Goal: Task Accomplishment & Management: Use online tool/utility

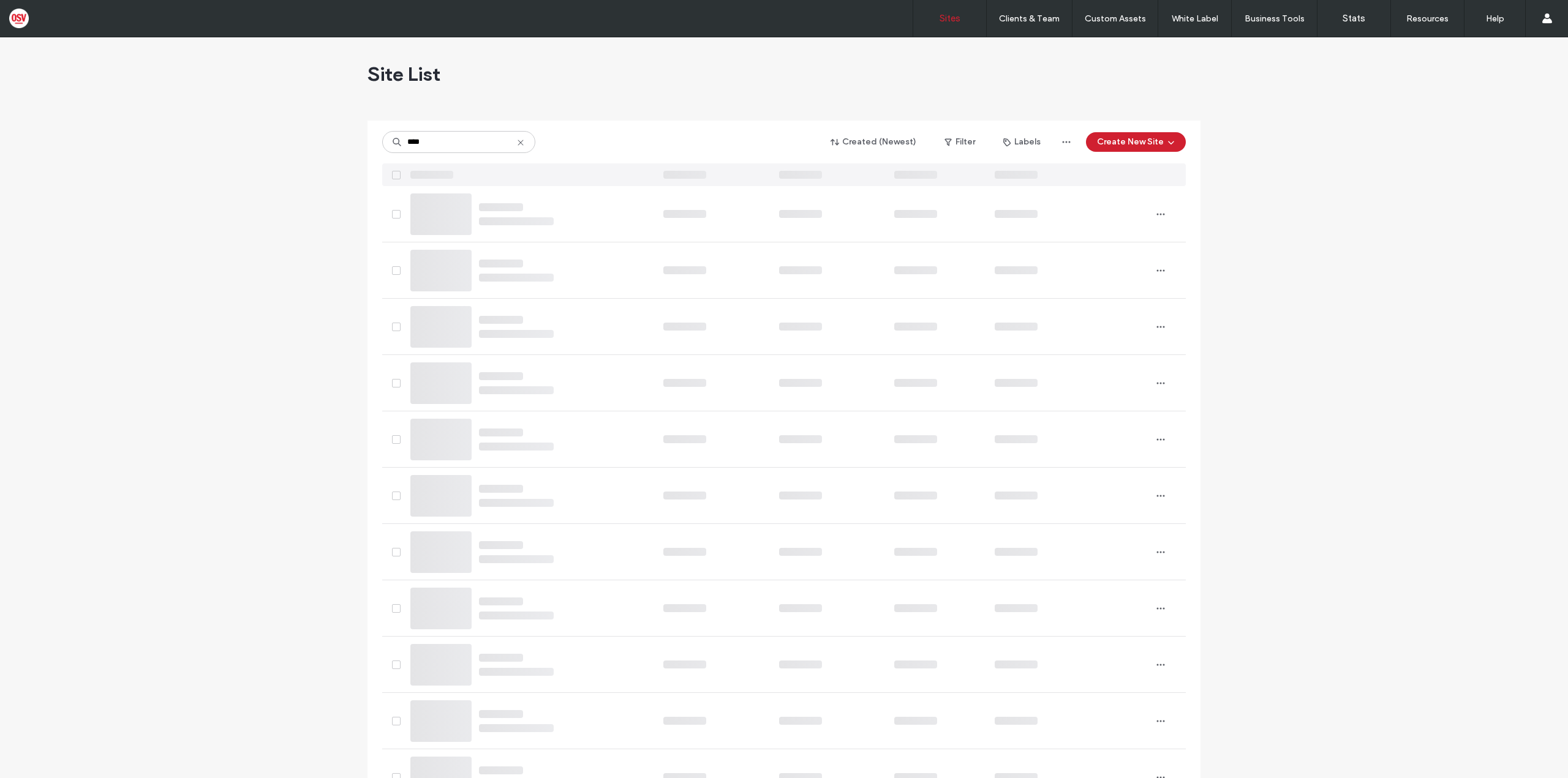
type input "****"
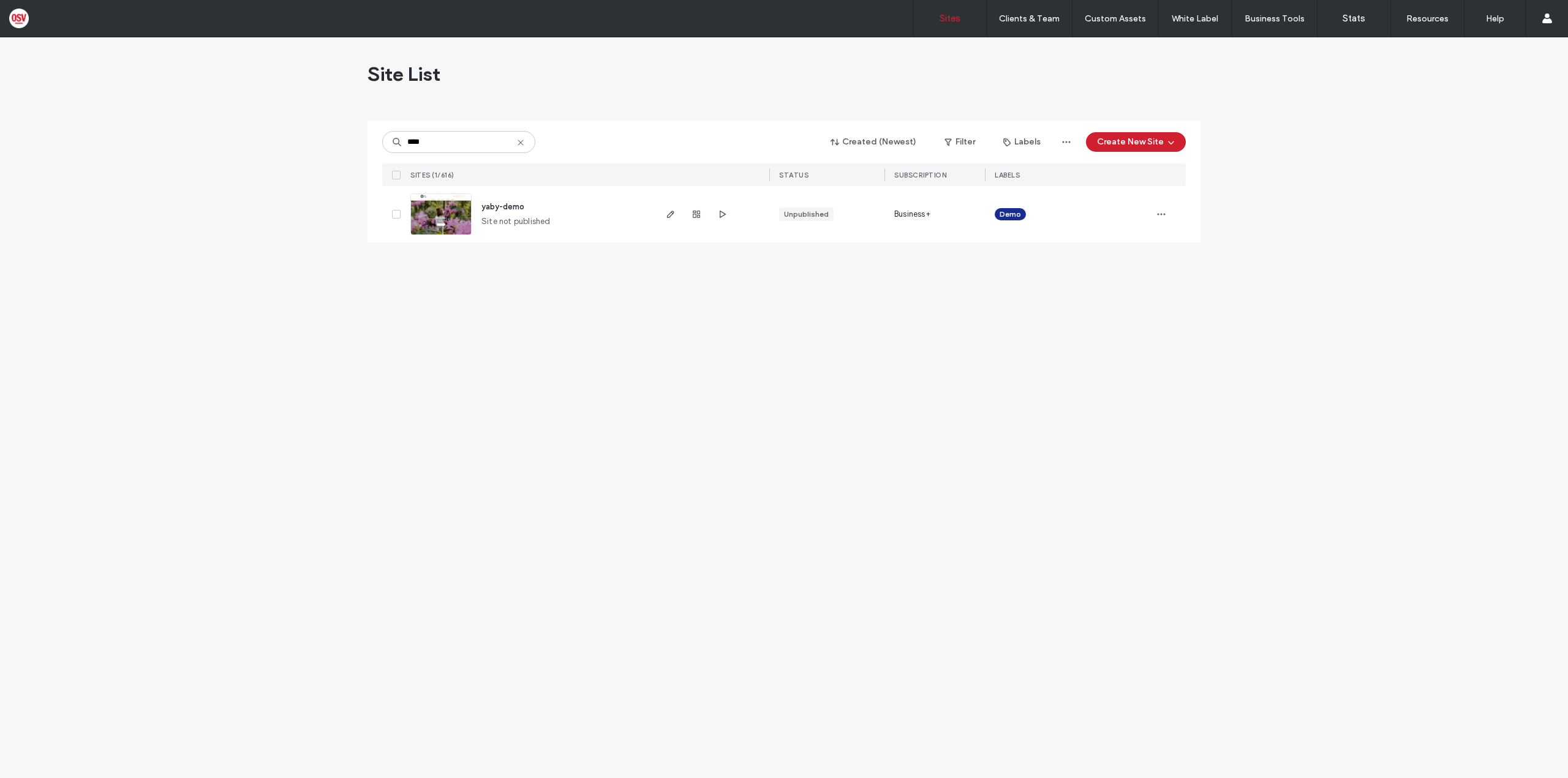
click at [670, 222] on div at bounding box center [696, 214] width 66 height 56
click at [672, 219] on span "button" at bounding box center [670, 214] width 15 height 15
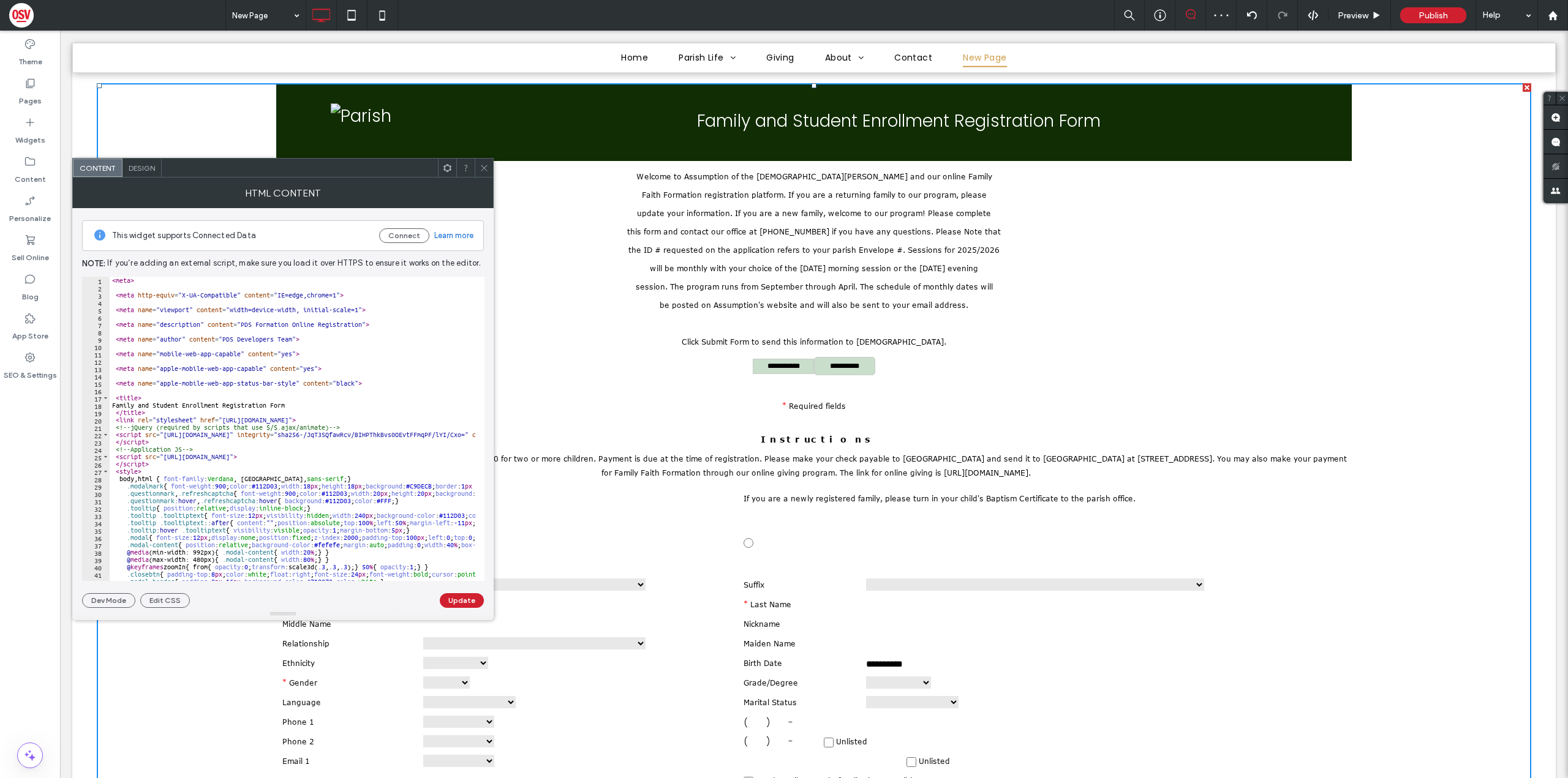
click at [486, 174] on span at bounding box center [484, 168] width 9 height 19
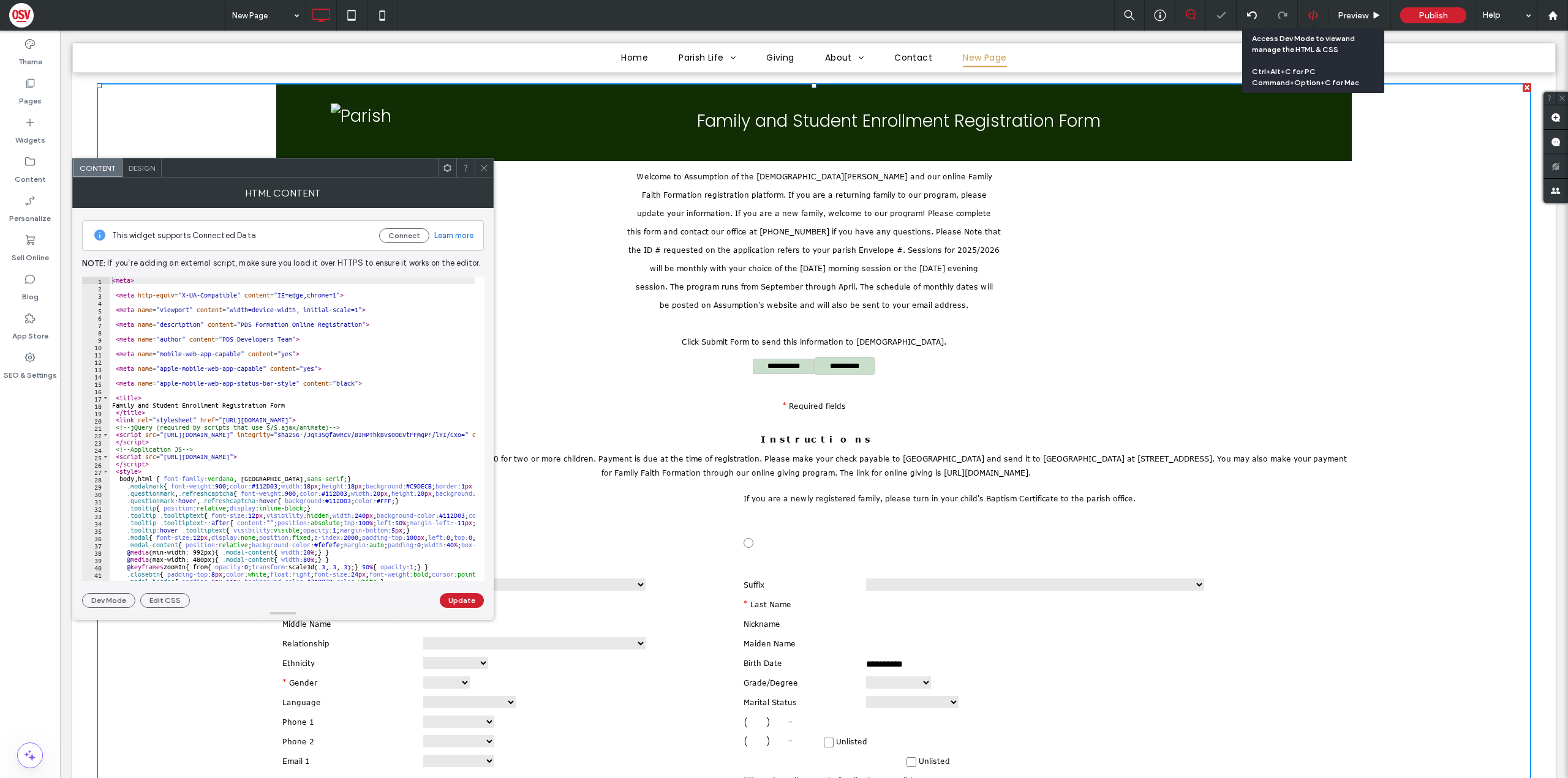
click at [1307, 17] on div at bounding box center [1313, 15] width 30 height 11
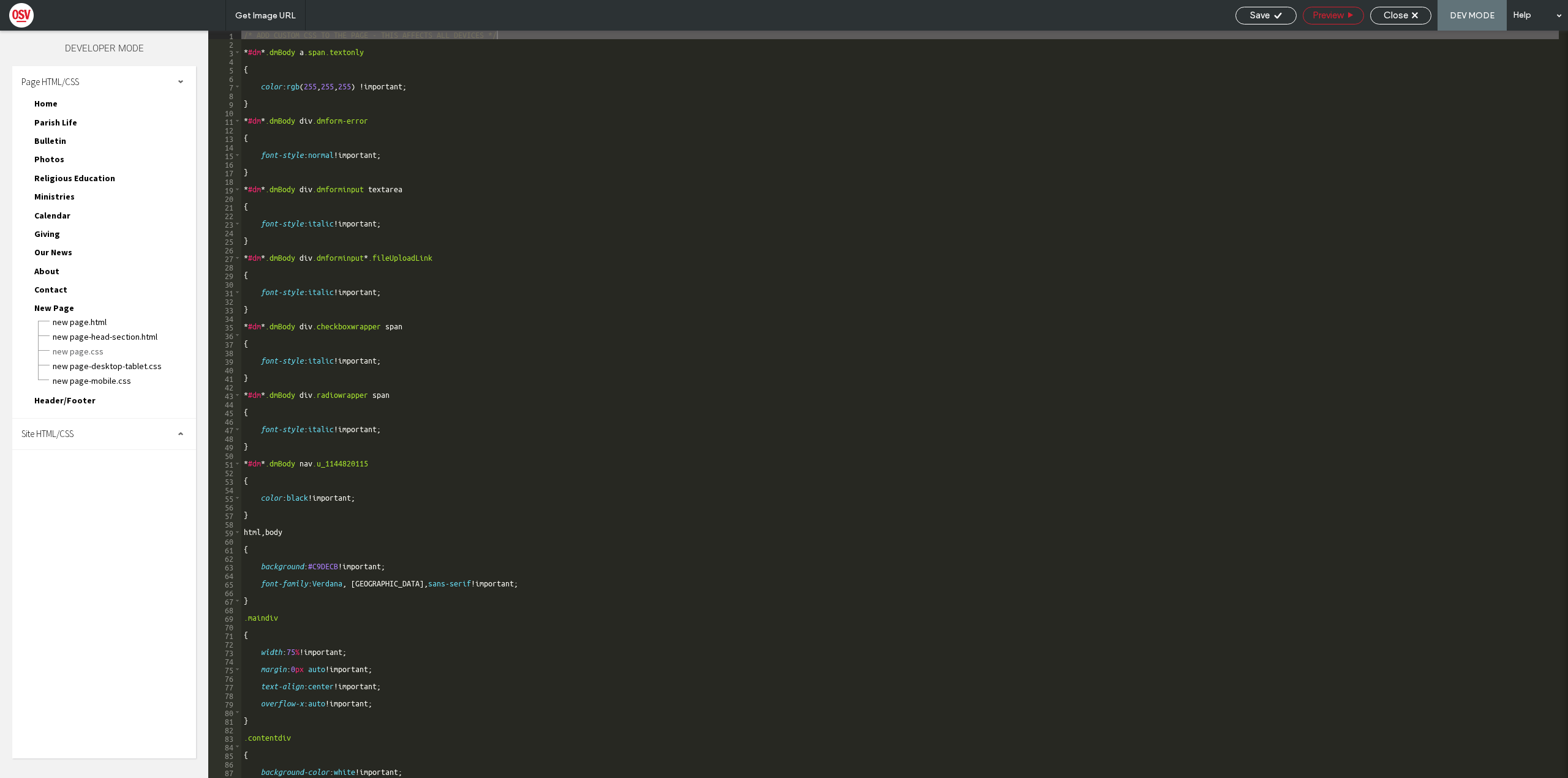
click at [1330, 15] on span "Preview" at bounding box center [1328, 15] width 30 height 11
click at [1416, 13] on icon at bounding box center [1414, 15] width 6 height 6
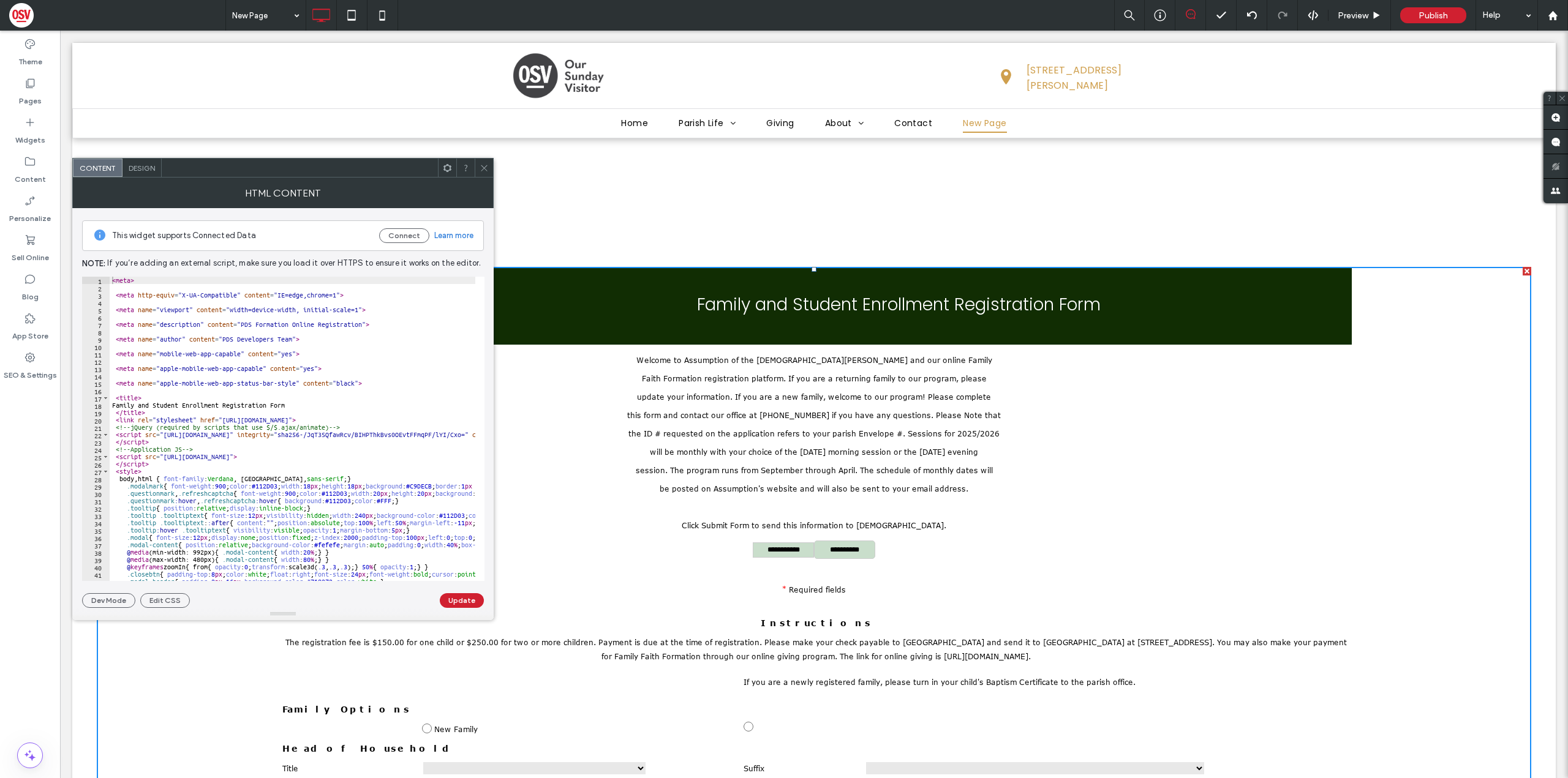
click at [148, 172] on span "Design" at bounding box center [142, 168] width 26 height 9
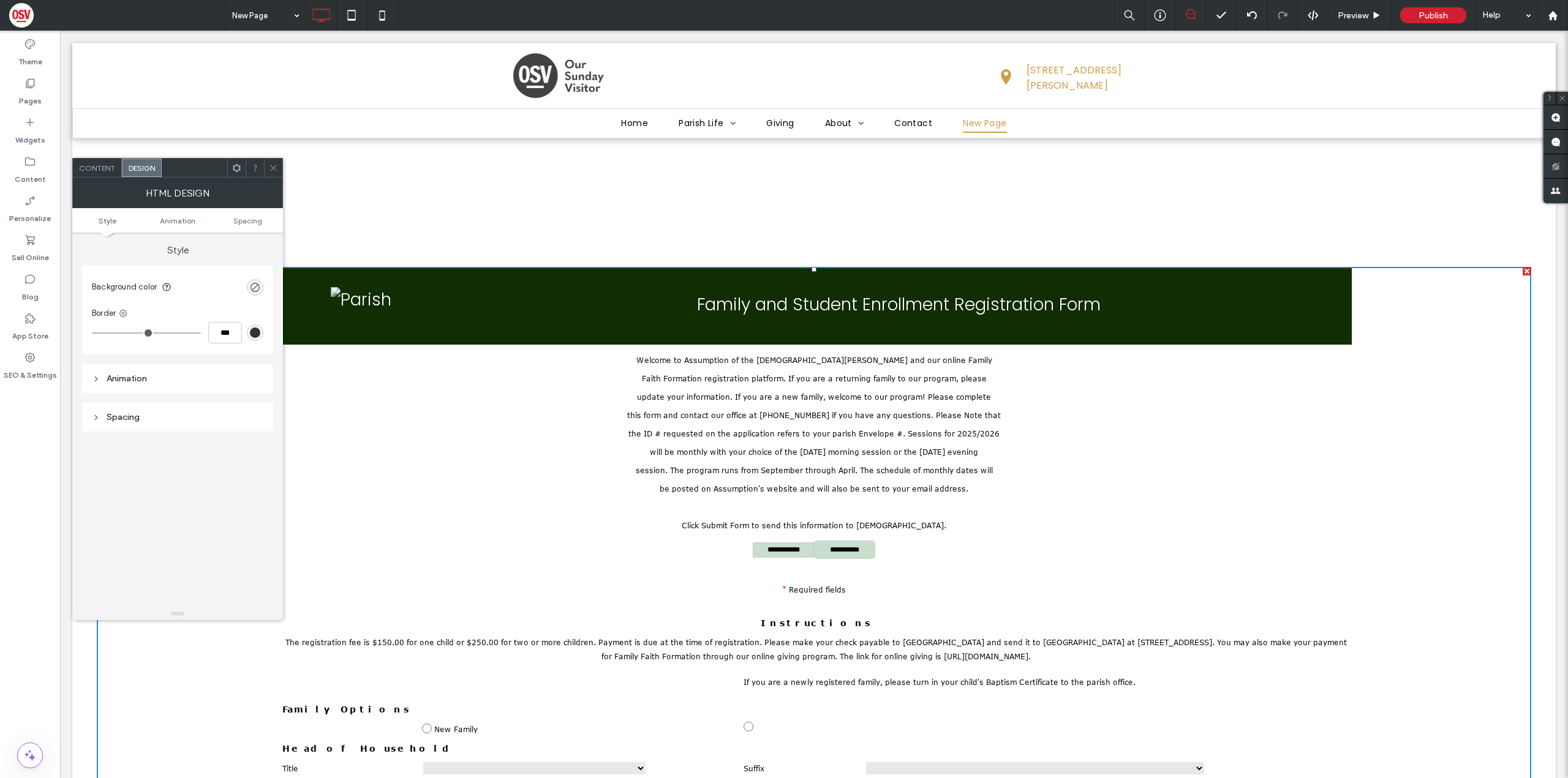
click at [95, 169] on span "Content" at bounding box center [97, 168] width 36 height 9
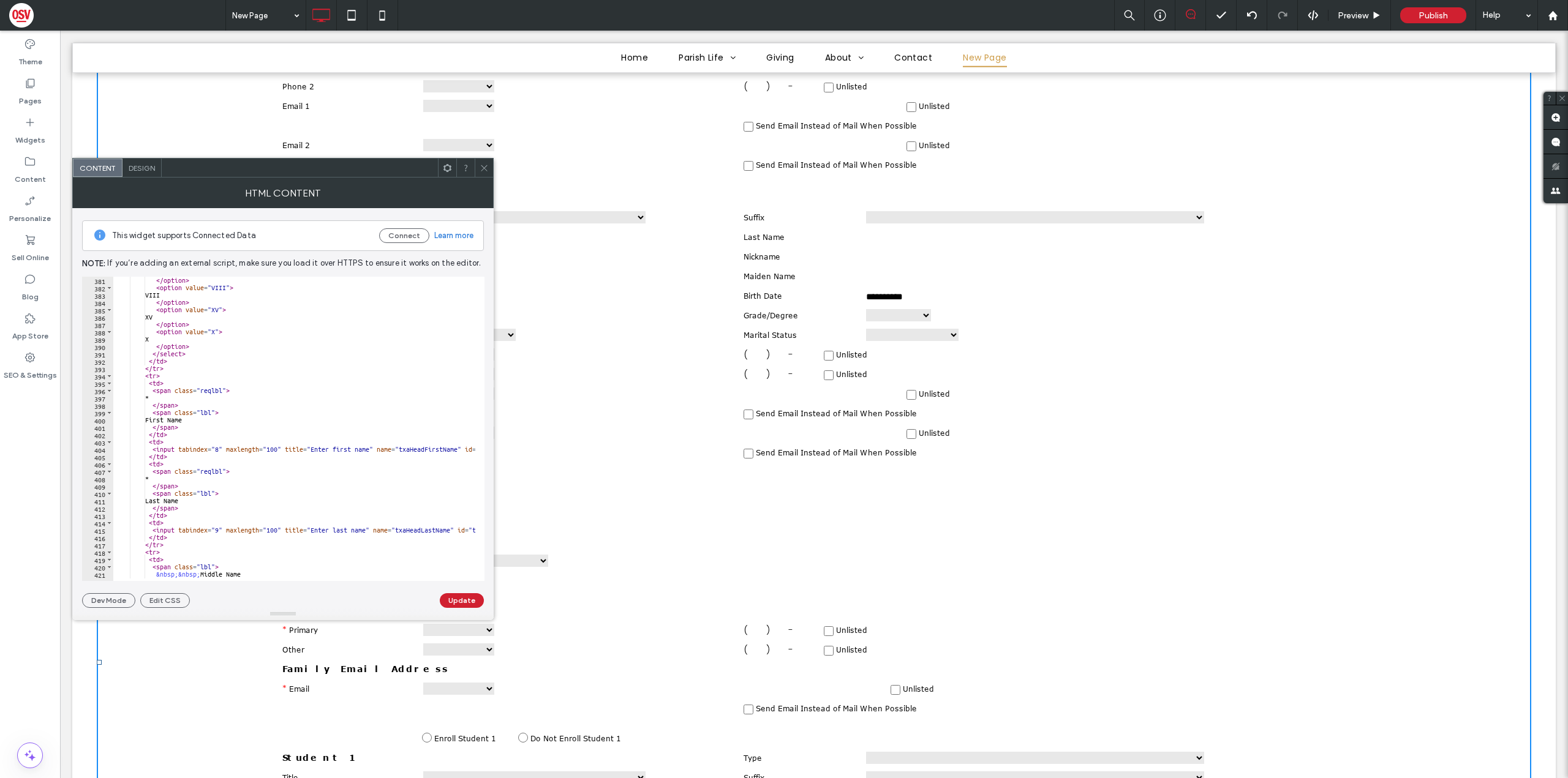
scroll to position [796, 0]
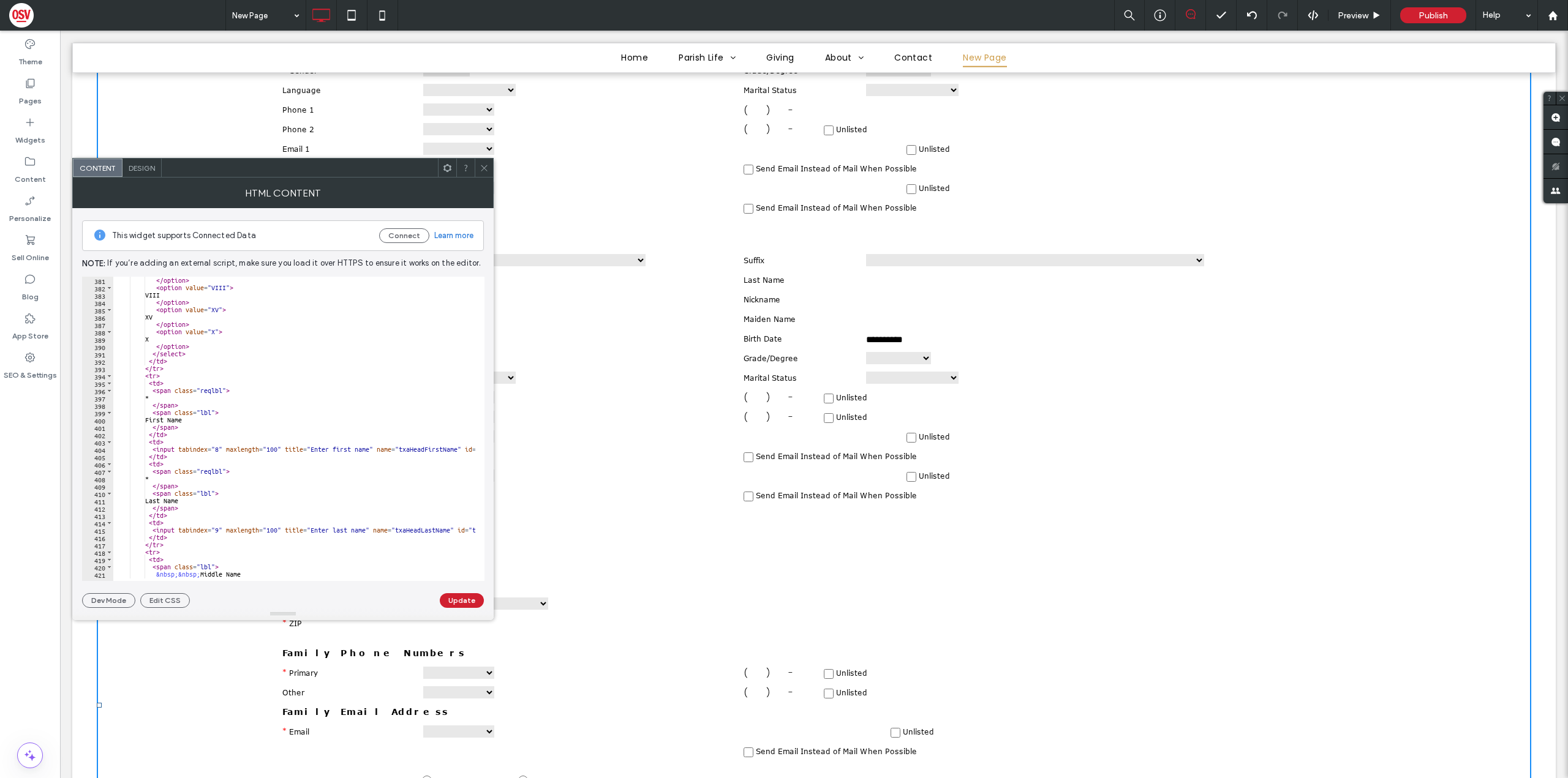
click at [483, 170] on icon at bounding box center [484, 168] width 9 height 9
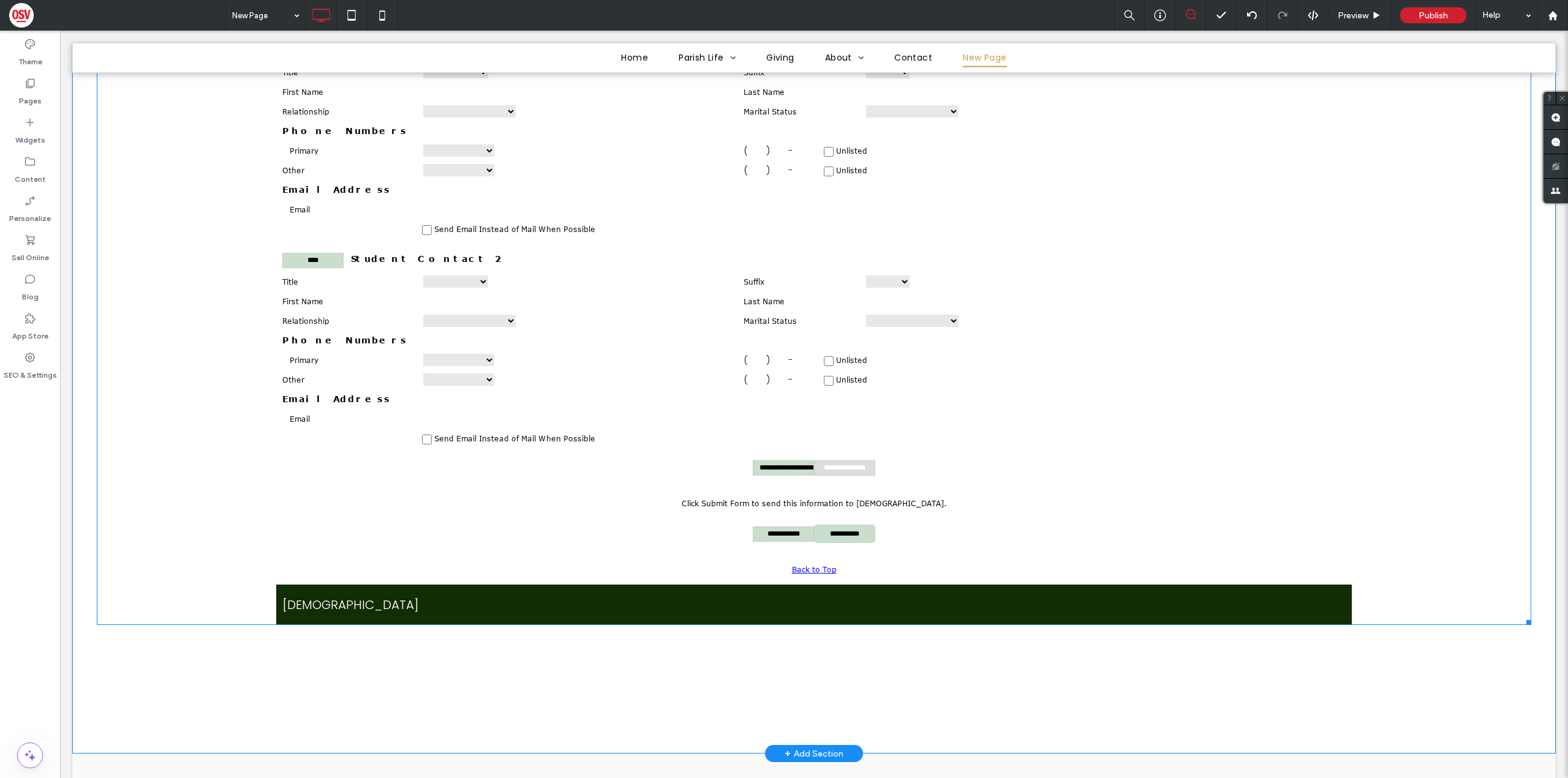
scroll to position [2204, 0]
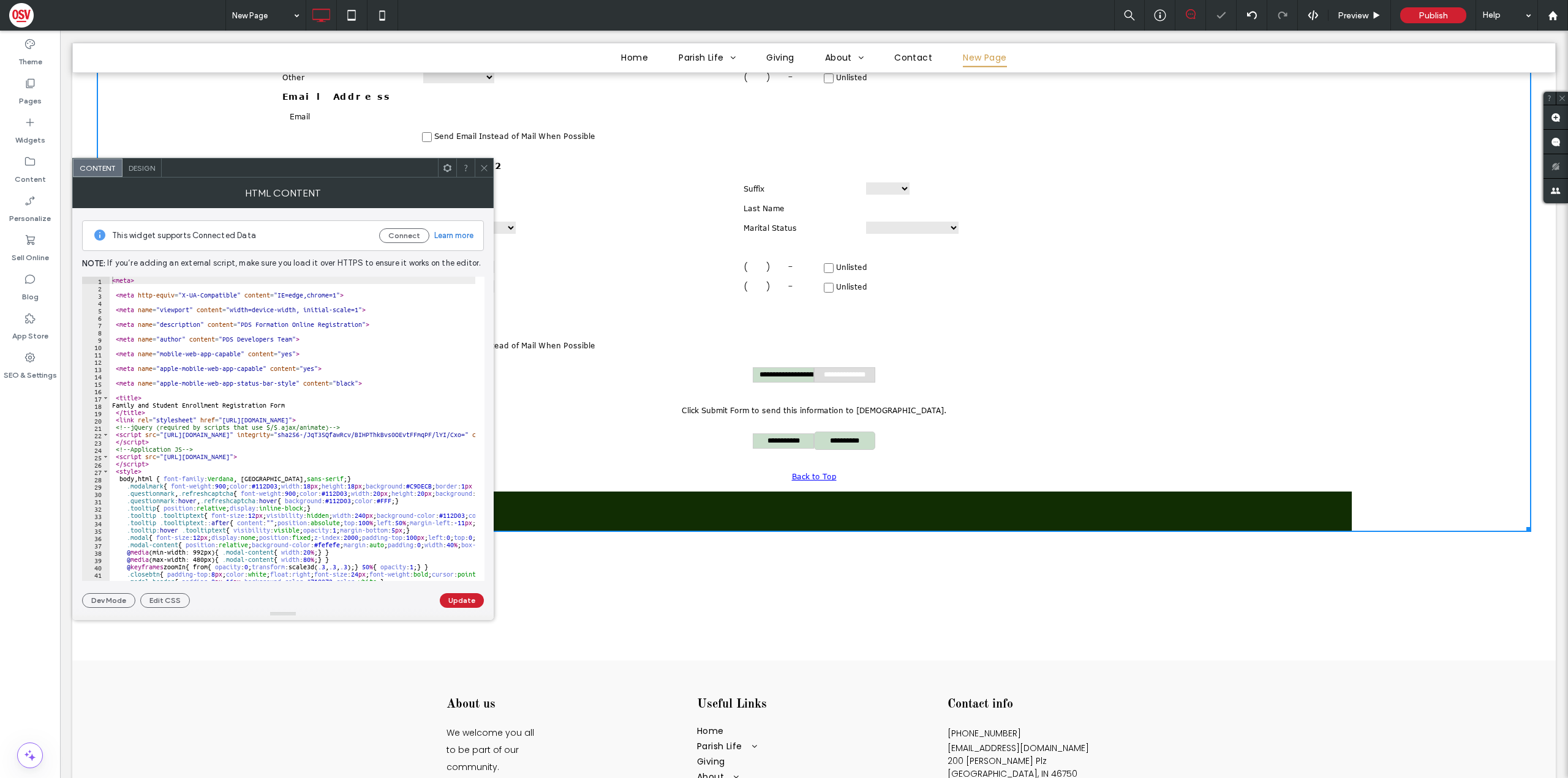
click at [486, 171] on icon at bounding box center [484, 168] width 9 height 9
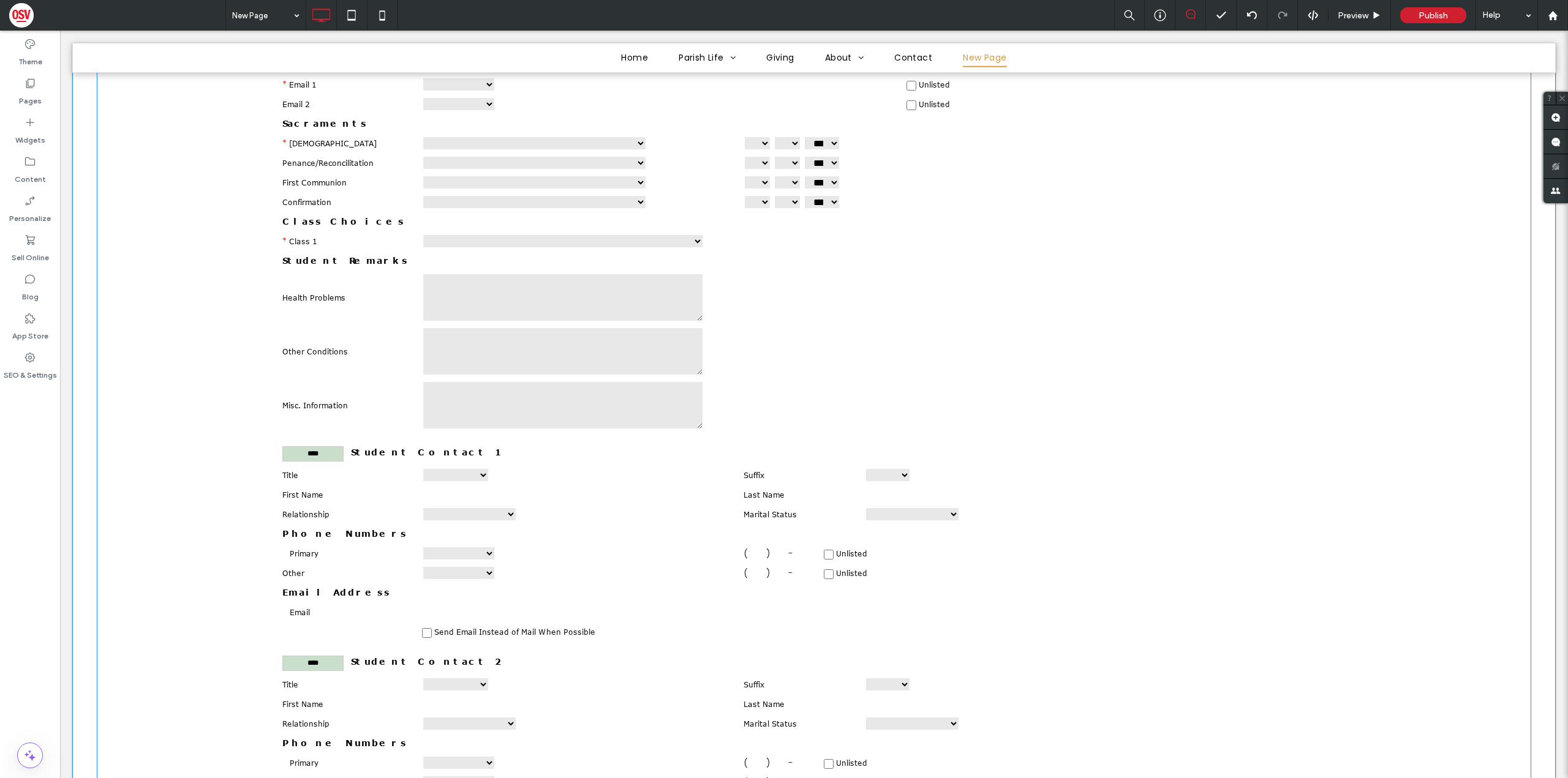
scroll to position [1714, 0]
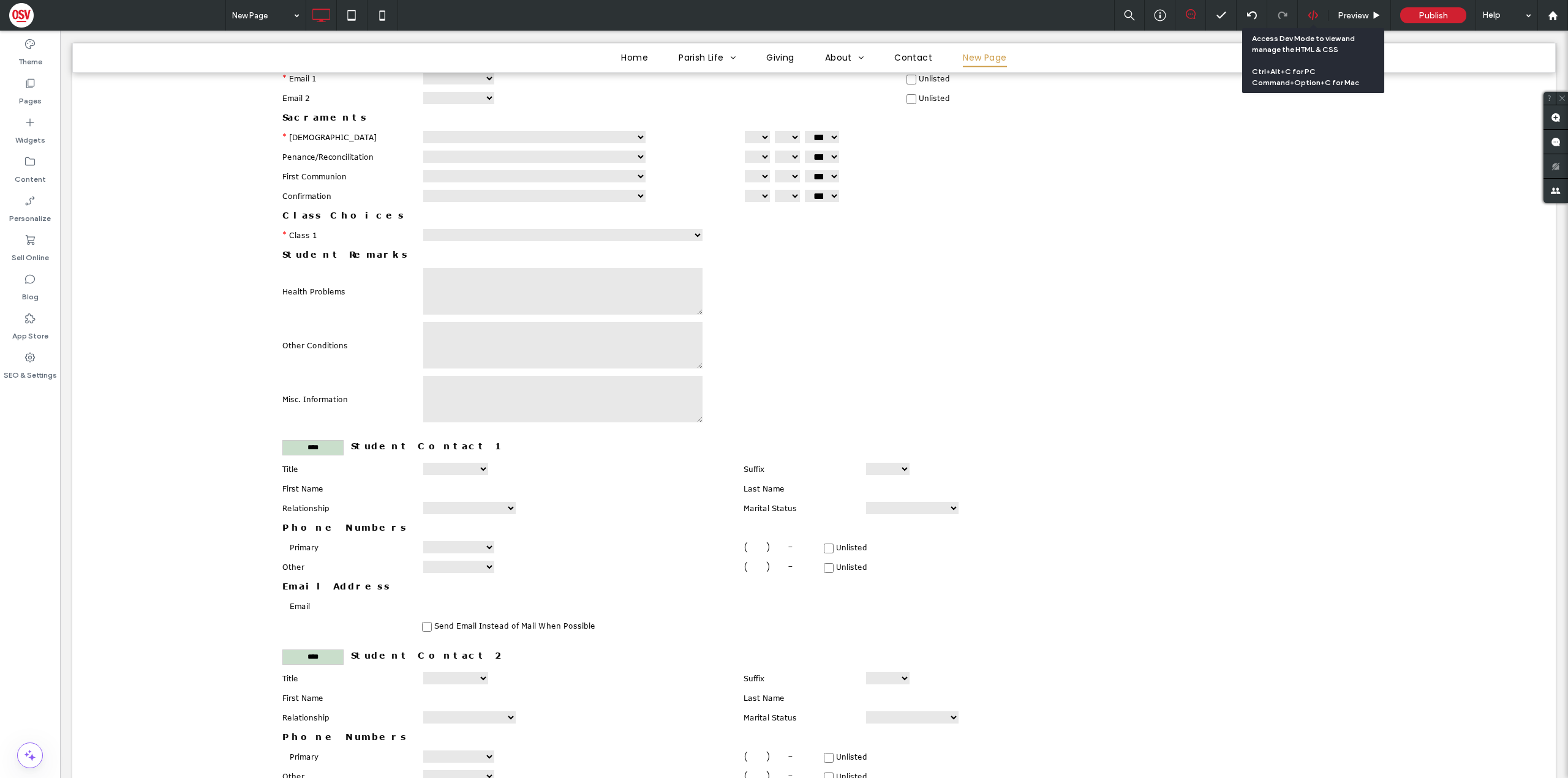
click at [1311, 13] on icon at bounding box center [1313, 15] width 11 height 11
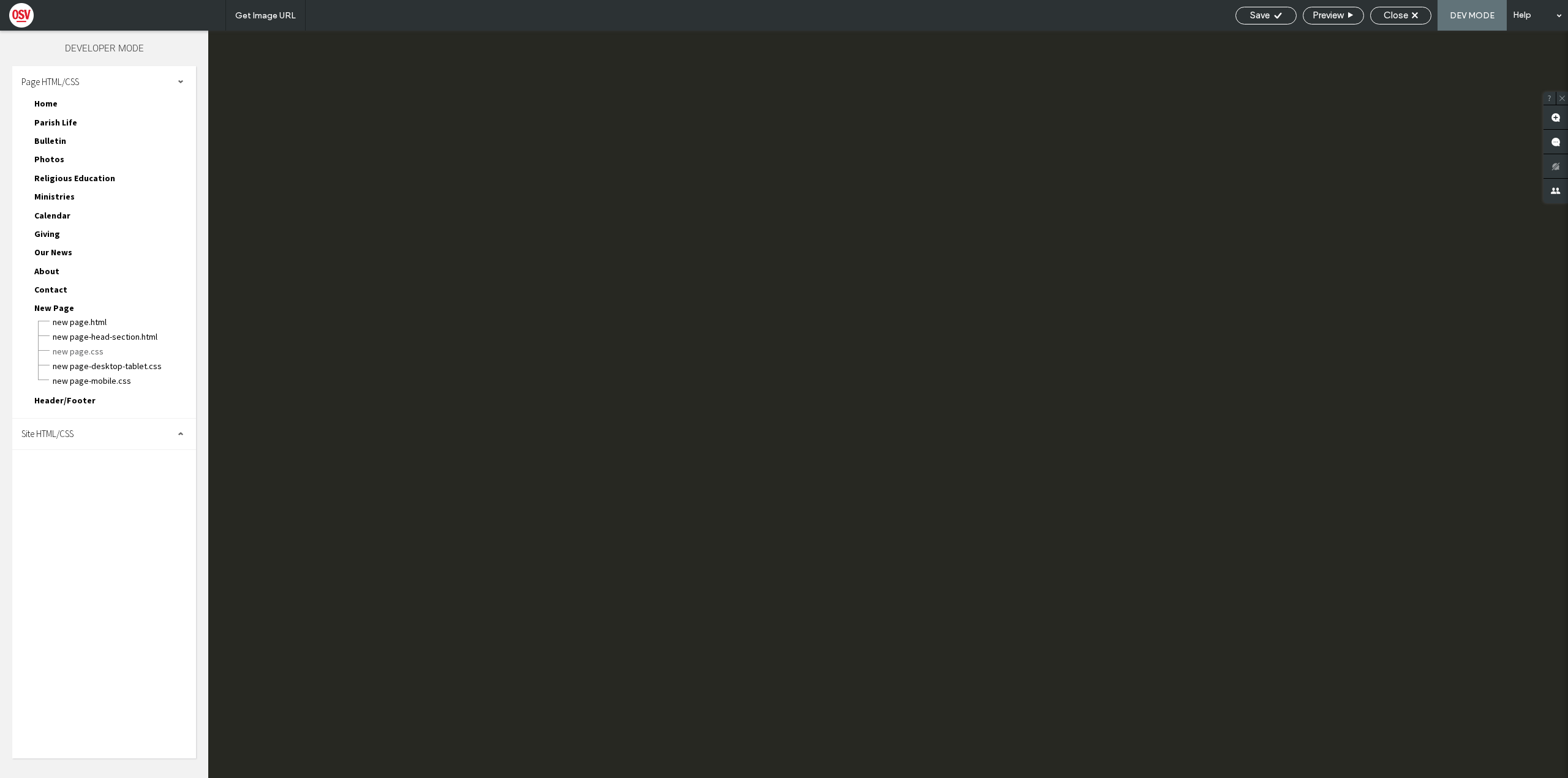
scroll to position [0, 0]
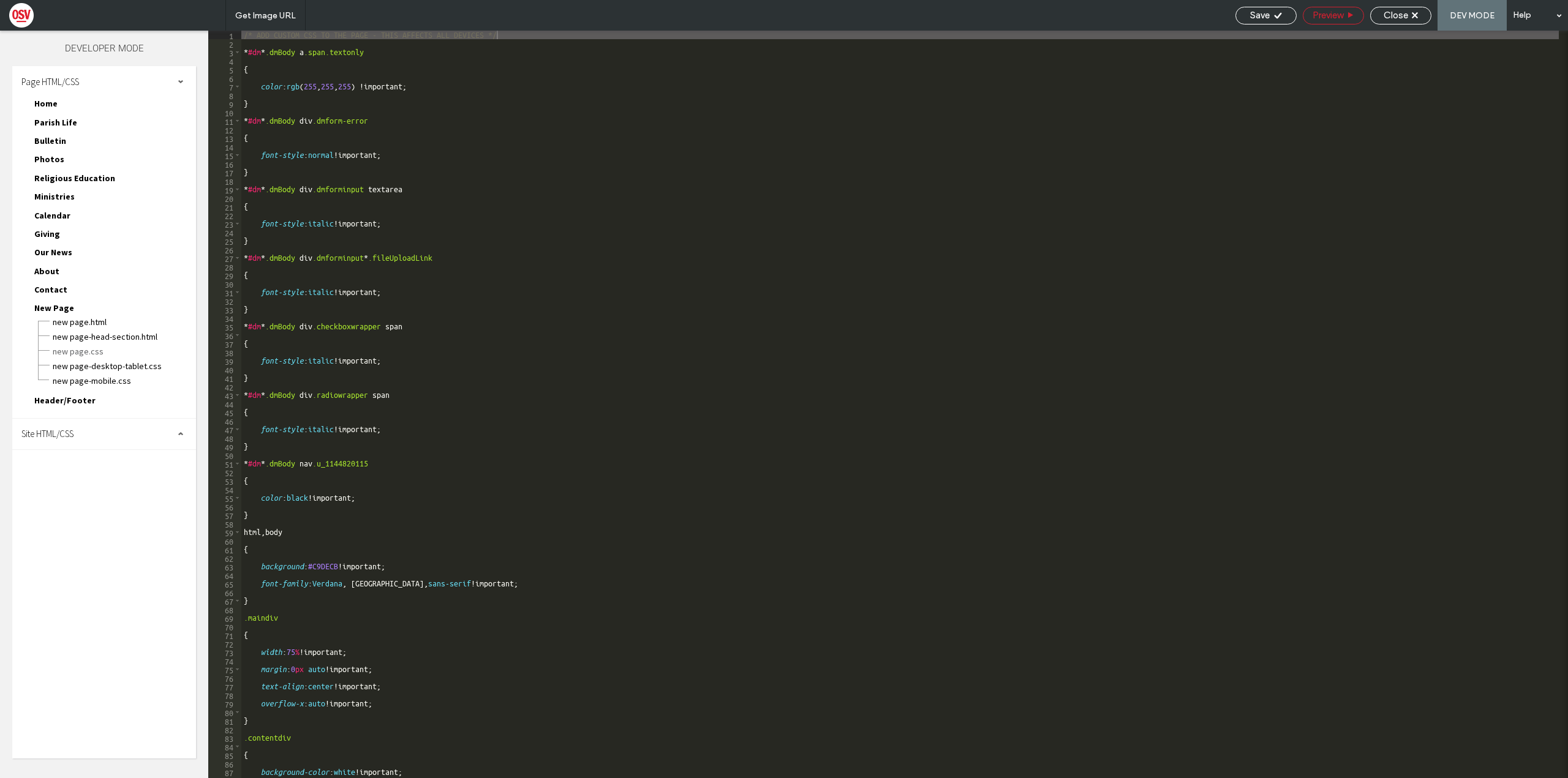
click at [1337, 17] on span "Preview" at bounding box center [1328, 15] width 30 height 11
